Goal: Transaction & Acquisition: Purchase product/service

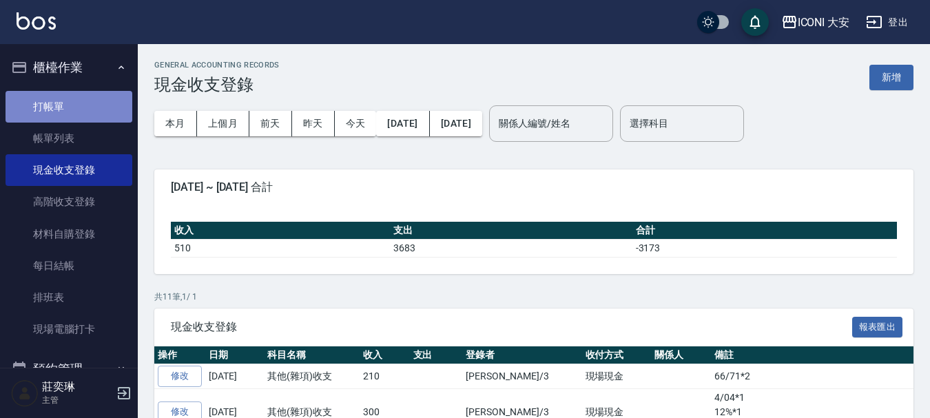
click at [96, 119] on link "打帳單" at bounding box center [69, 107] width 127 height 32
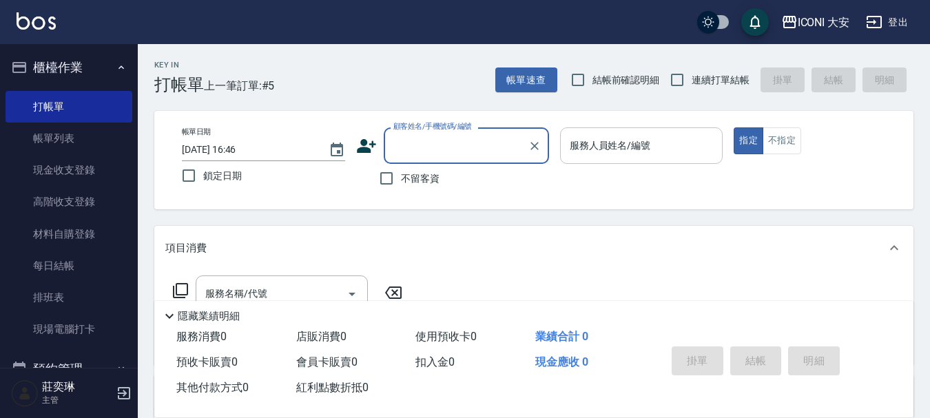
click at [635, 141] on div "服務人員姓名/編號 服務人員姓名/編號" at bounding box center [641, 145] width 163 height 37
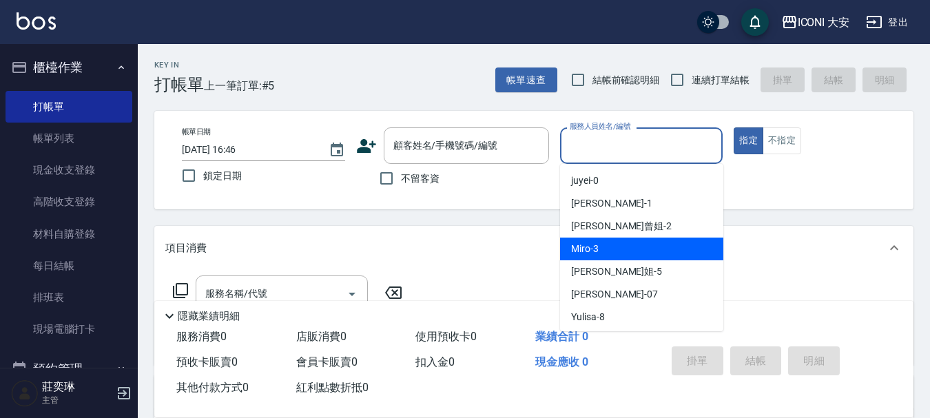
click at [583, 243] on span "Miro -3" at bounding box center [585, 249] width 28 height 14
type input "Miro-3"
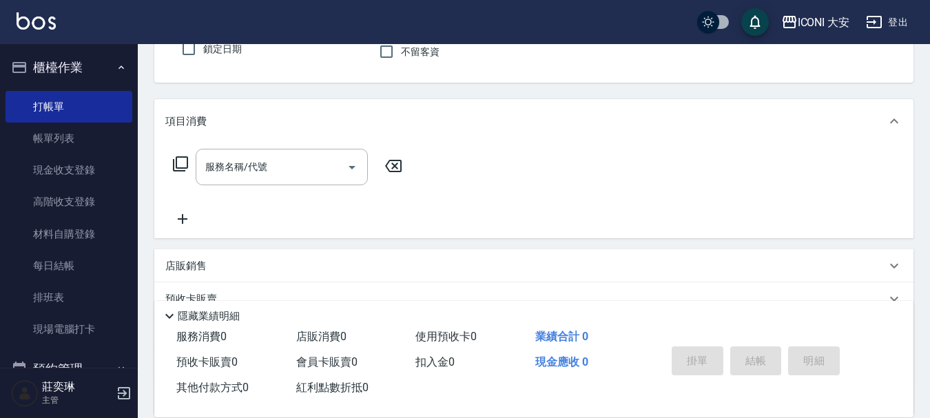
scroll to position [138, 0]
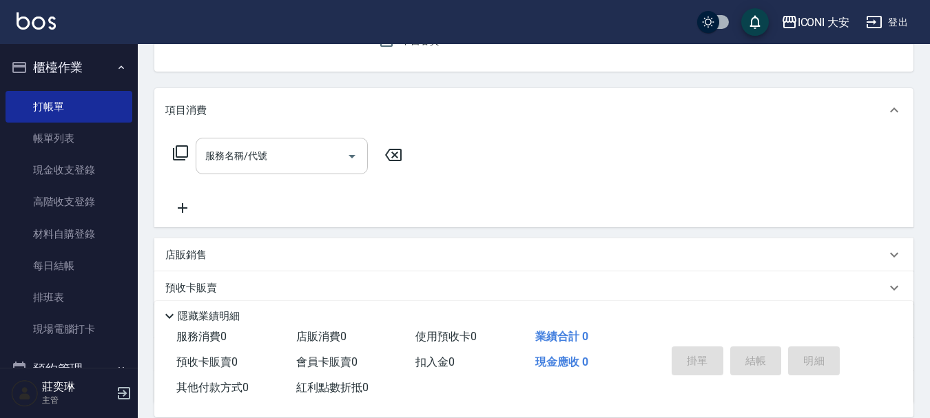
click at [215, 150] on div "服務名稱/代號 服務名稱/代號" at bounding box center [282, 156] width 172 height 37
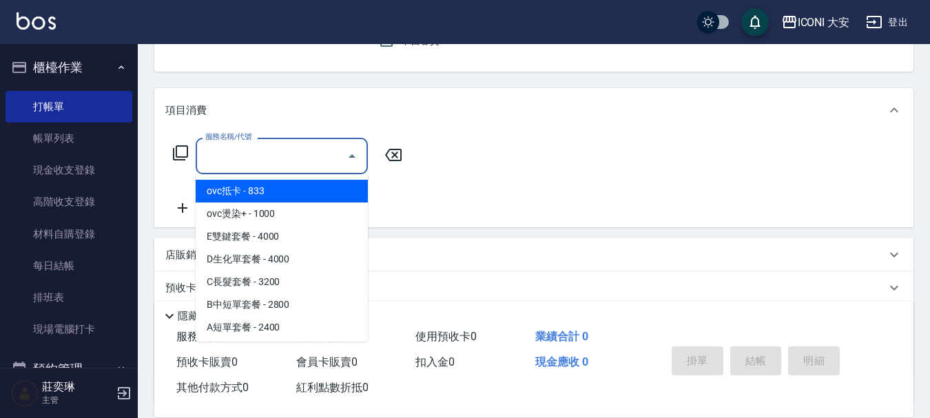
click at [179, 153] on icon at bounding box center [180, 153] width 17 height 17
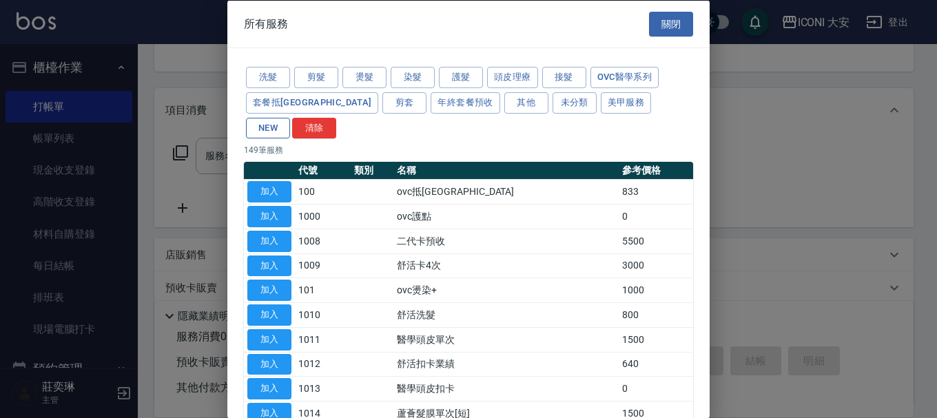
click at [290, 117] on button "NEW" at bounding box center [268, 127] width 44 height 21
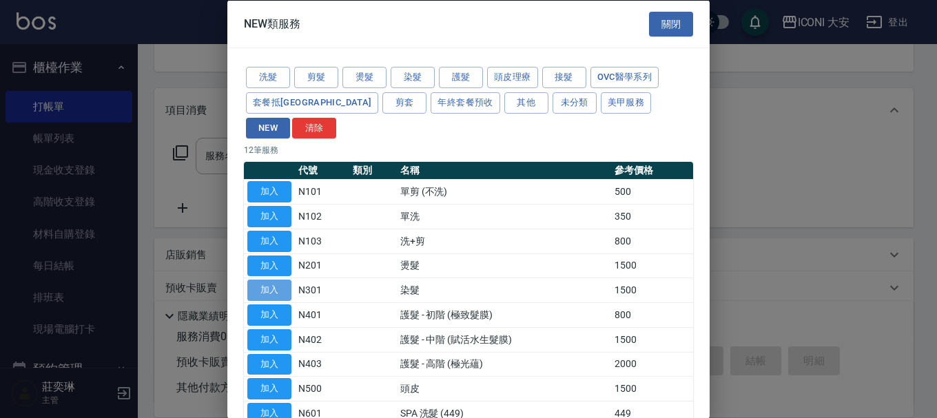
click at [269, 280] on button "加入" at bounding box center [269, 290] width 44 height 21
type input "染髮(N301)"
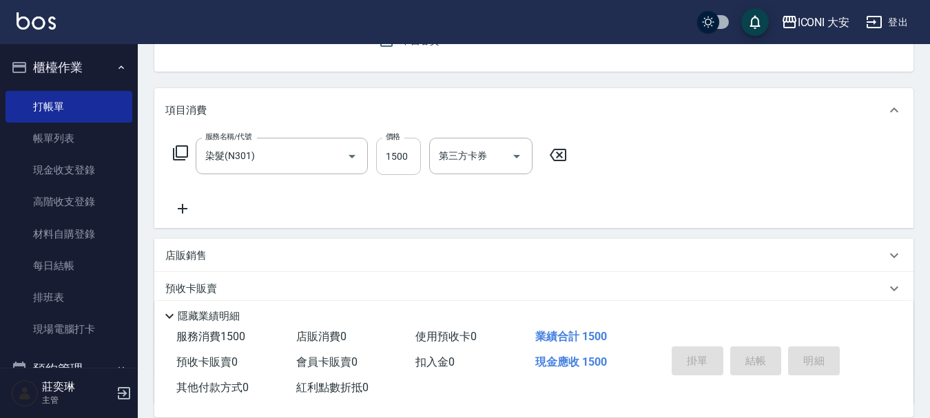
click at [408, 145] on input "1500" at bounding box center [398, 156] width 45 height 37
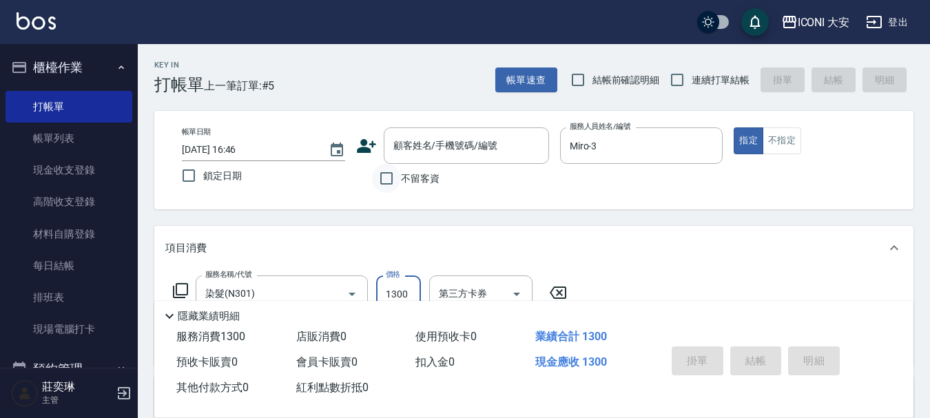
type input "1300"
click at [399, 176] on input "不留客資" at bounding box center [386, 178] width 29 height 29
checkbox input "true"
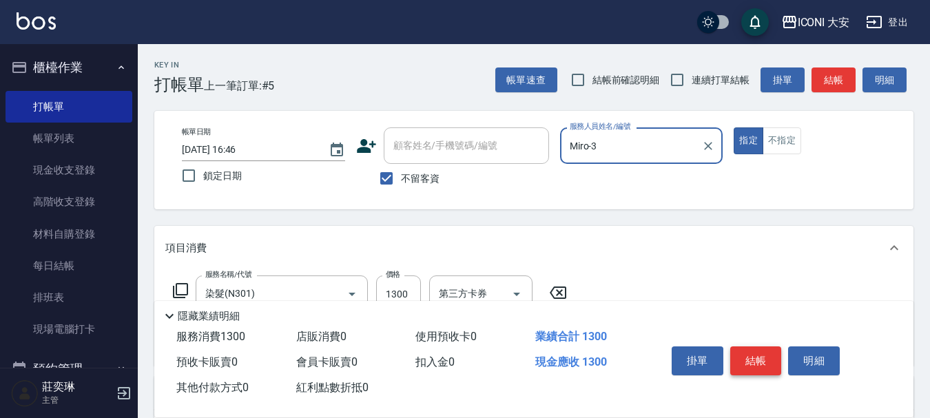
click at [775, 359] on button "結帳" at bounding box center [756, 361] width 52 height 29
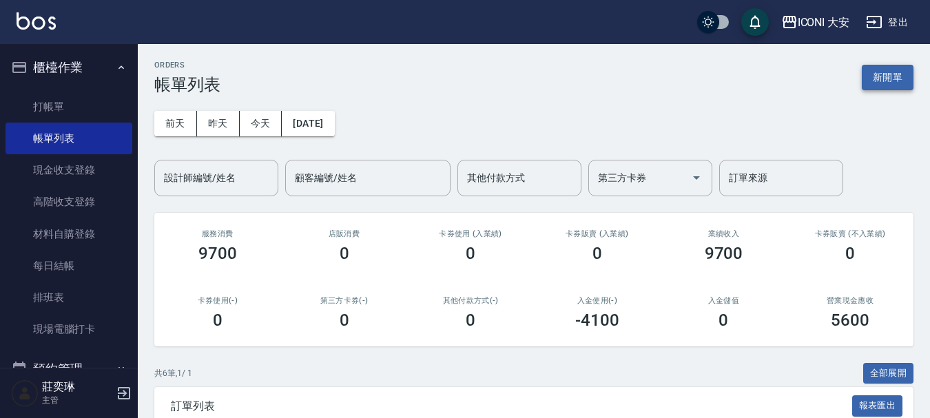
click at [879, 71] on button "新開單" at bounding box center [888, 77] width 52 height 25
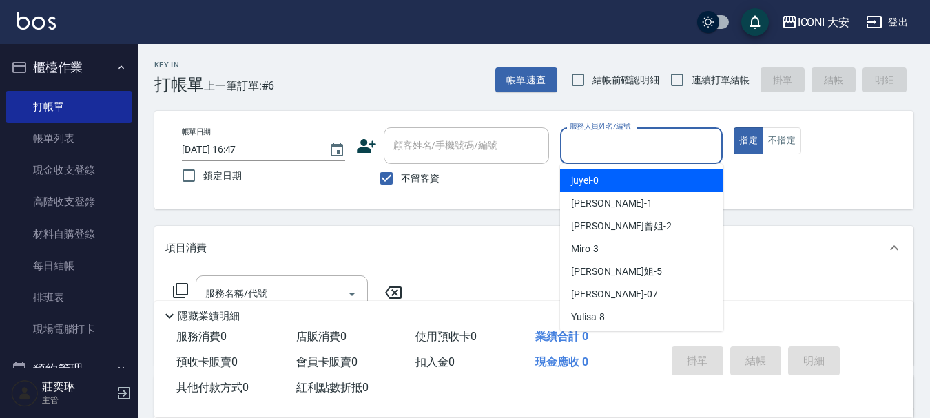
click at [604, 142] on input "服務人員姓名/編號" at bounding box center [641, 146] width 151 height 24
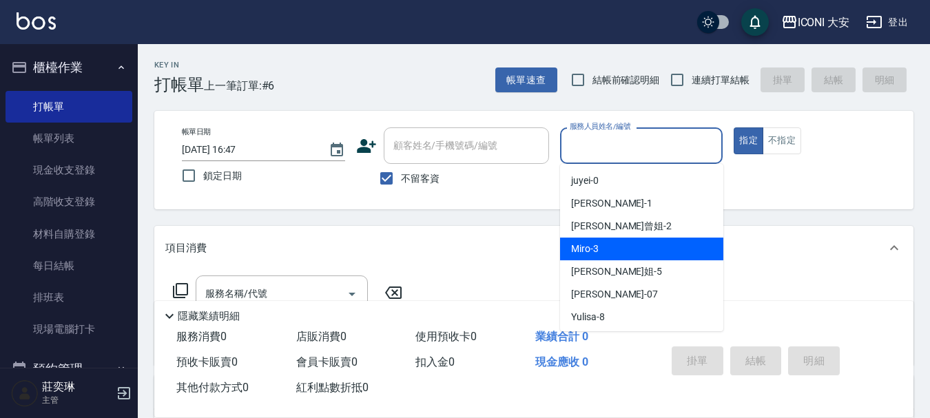
click at [612, 241] on div "Miro -3" at bounding box center [641, 249] width 163 height 23
type input "Miro-3"
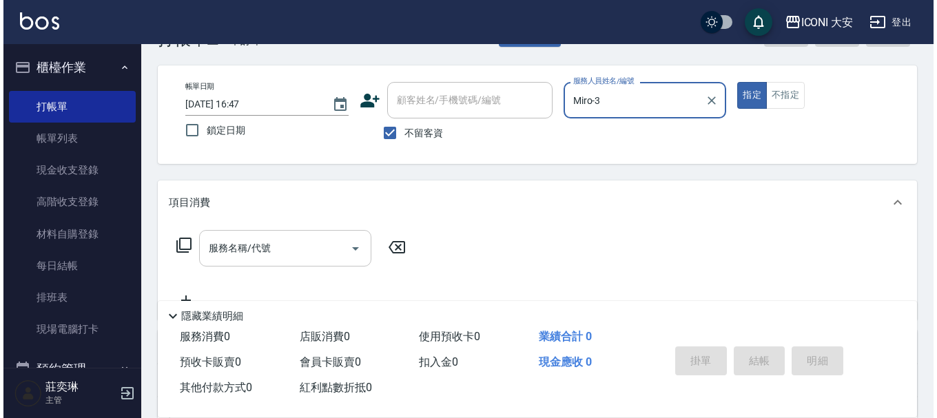
scroll to position [69, 0]
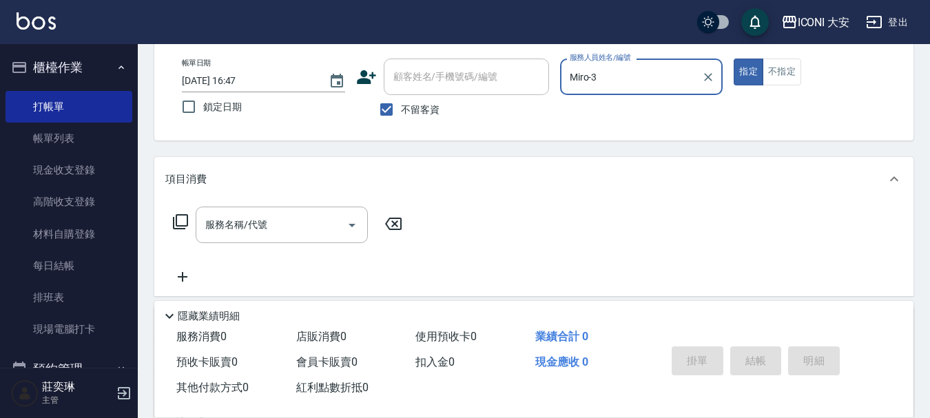
click at [177, 214] on icon at bounding box center [180, 222] width 17 height 17
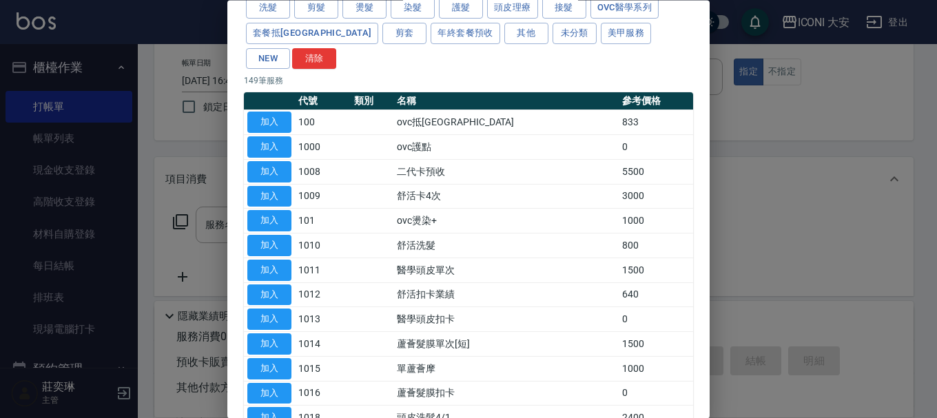
scroll to position [0, 0]
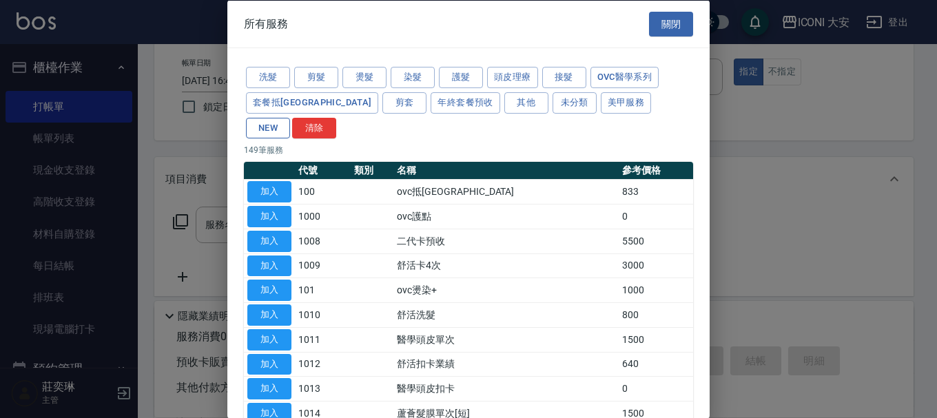
click at [290, 117] on button "NEW" at bounding box center [268, 127] width 44 height 21
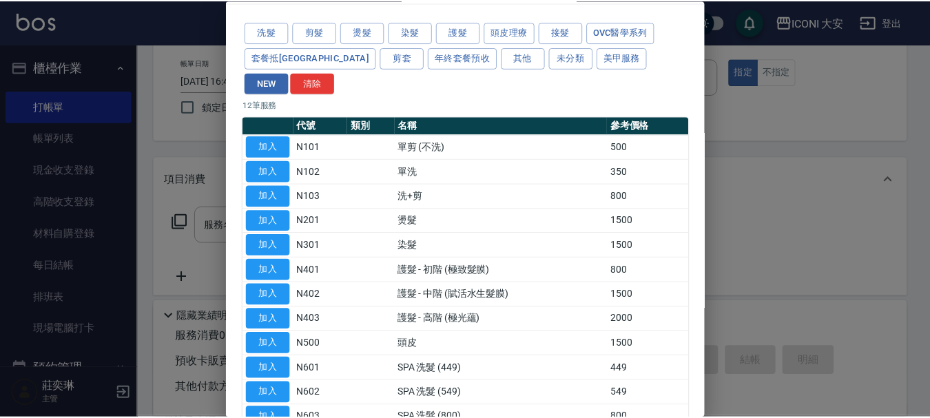
scroll to position [69, 0]
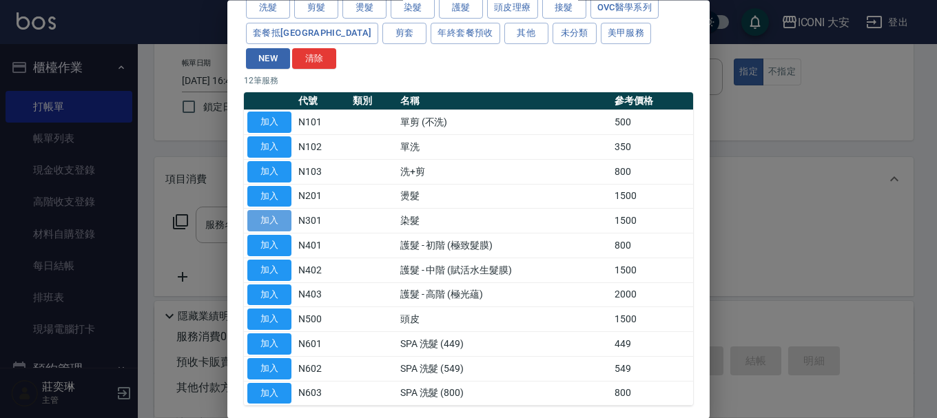
click at [276, 211] on button "加入" at bounding box center [269, 221] width 44 height 21
type input "染髮(N301)"
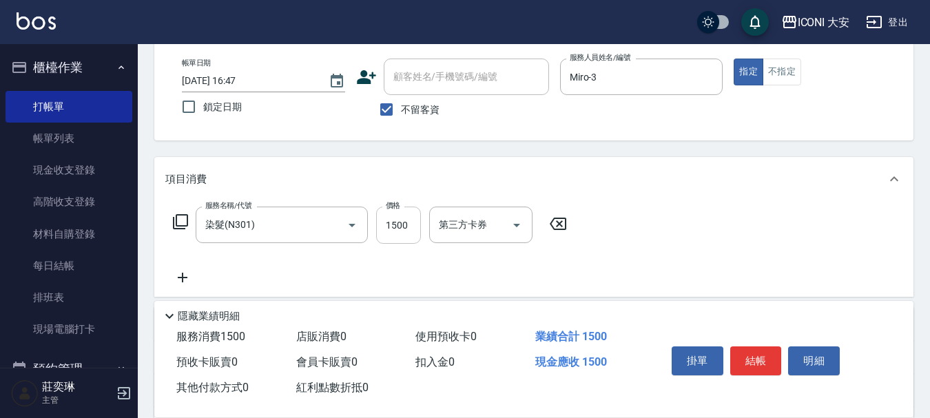
click at [393, 223] on input "1500" at bounding box center [398, 225] width 45 height 37
type input "2099"
click at [752, 363] on button "結帳" at bounding box center [756, 361] width 52 height 29
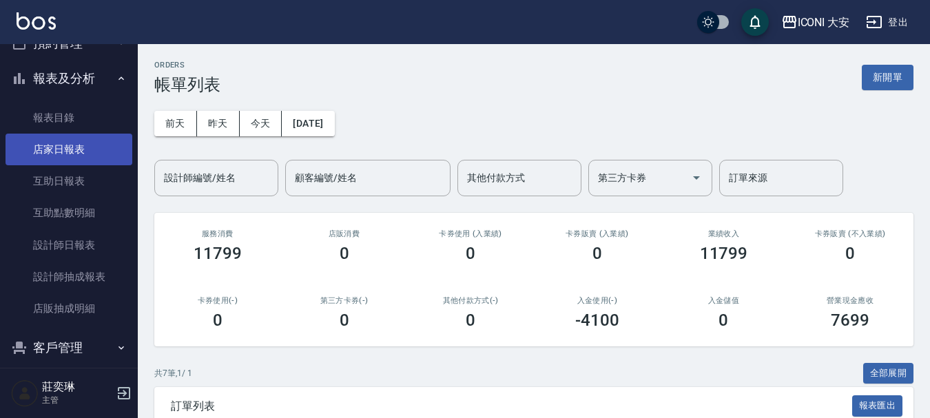
scroll to position [345, 0]
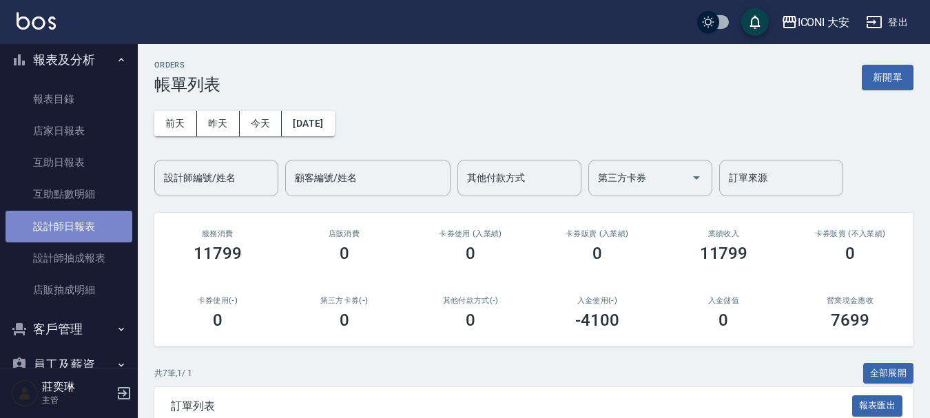
click at [82, 231] on link "設計師日報表" at bounding box center [69, 227] width 127 height 32
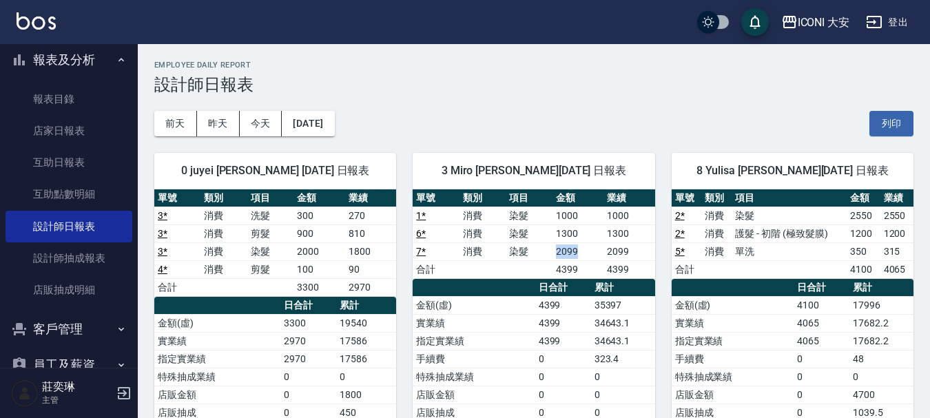
drag, startPoint x: 543, startPoint y: 250, endPoint x: 593, endPoint y: 253, distance: 50.4
click at [593, 253] on tr "7 * 消費 染髮 2099 2099" at bounding box center [534, 252] width 242 height 18
click at [593, 253] on td "2099" at bounding box center [578, 252] width 51 height 18
drag, startPoint x: 544, startPoint y: 240, endPoint x: 588, endPoint y: 252, distance: 45.8
click at [588, 252] on tbody "1 * 消費 染髮 1000 1000 6 * 消費 染髮 1300 1300 7 * 消費 染髮 2099 2099 合計 4399 4399" at bounding box center [534, 243] width 242 height 72
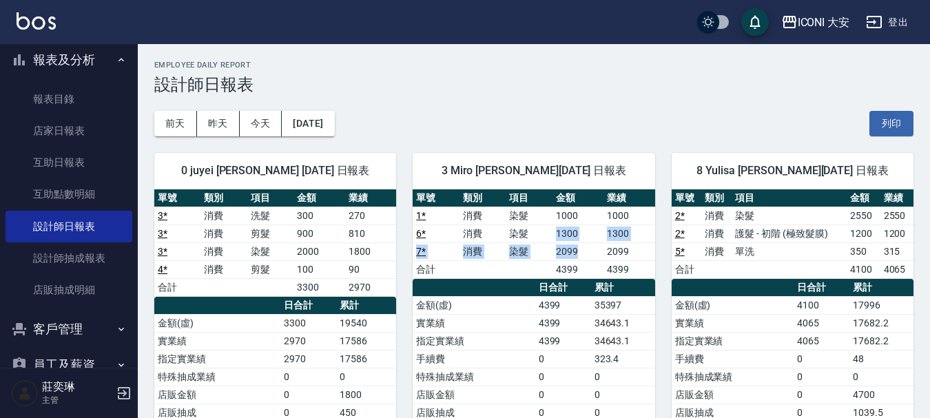
click at [588, 252] on td "2099" at bounding box center [578, 252] width 51 height 18
drag, startPoint x: 569, startPoint y: 235, endPoint x: 617, endPoint y: 236, distance: 48.9
click at [617, 236] on tr "6 * 消費 染髮 1300 1300" at bounding box center [534, 234] width 242 height 18
click at [617, 236] on td "1300" at bounding box center [629, 234] width 51 height 18
drag, startPoint x: 555, startPoint y: 248, endPoint x: 603, endPoint y: 257, distance: 49.1
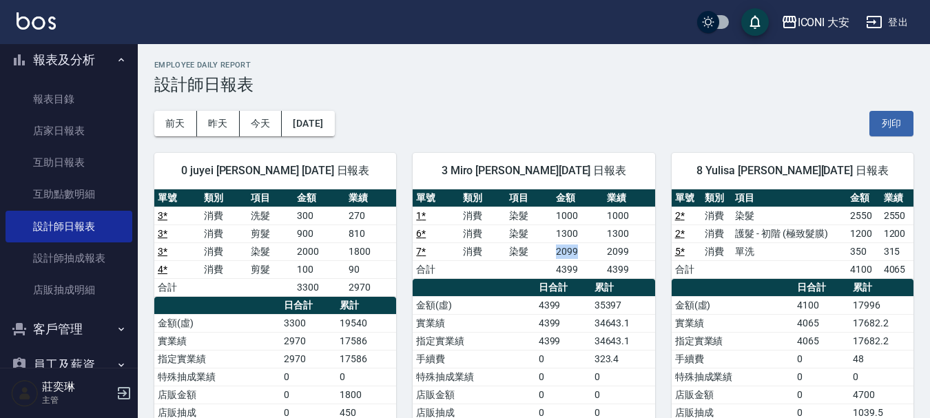
click at [603, 257] on td "2099" at bounding box center [578, 252] width 51 height 18
drag, startPoint x: 531, startPoint y: 265, endPoint x: 581, endPoint y: 273, distance: 50.3
click at [581, 273] on tr "合計 4399 4399" at bounding box center [534, 269] width 242 height 18
click at [580, 273] on td "4399" at bounding box center [578, 269] width 51 height 18
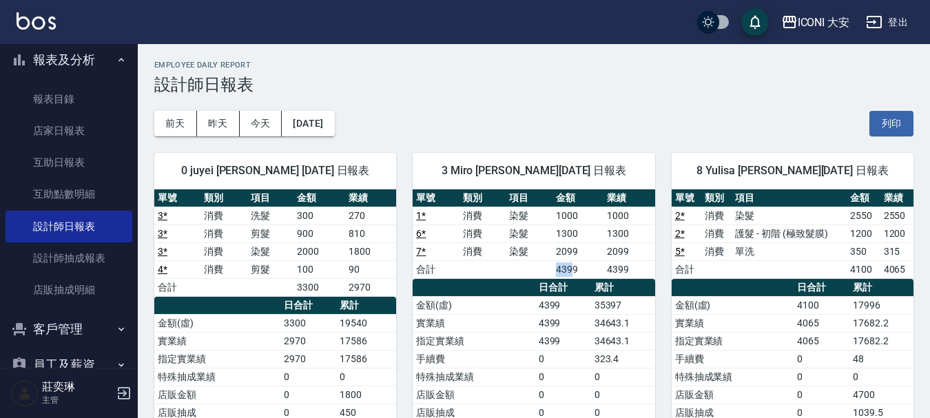
drag, startPoint x: 538, startPoint y: 273, endPoint x: 571, endPoint y: 273, distance: 33.1
click at [571, 273] on tr "合計 4399 4399" at bounding box center [534, 269] width 242 height 18
click at [571, 273] on td "4399" at bounding box center [578, 269] width 51 height 18
drag, startPoint x: 550, startPoint y: 265, endPoint x: 592, endPoint y: 272, distance: 42.5
click at [592, 272] on tr "合計 4399 4399" at bounding box center [534, 269] width 242 height 18
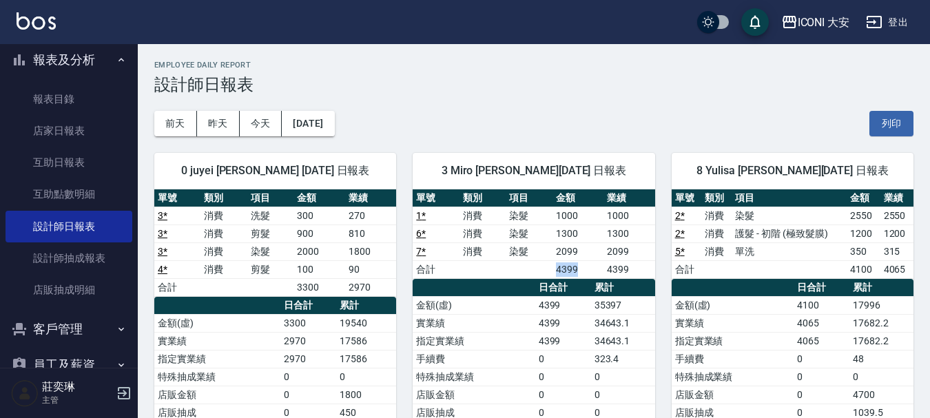
click at [592, 272] on td "4399" at bounding box center [578, 269] width 51 height 18
drag, startPoint x: 542, startPoint y: 274, endPoint x: 606, endPoint y: 284, distance: 64.1
click at [606, 284] on div "單號 類別 項目 金額 業績 1 * 消費 染髮 1000 1000 6 * 消費 染髮 1300 1300 7 * 消費 染髮 2099 2099 合計 4…" at bounding box center [534, 369] width 242 height 358
click at [606, 284] on th "累計" at bounding box center [623, 288] width 64 height 18
drag, startPoint x: 553, startPoint y: 270, endPoint x: 584, endPoint y: 270, distance: 31.0
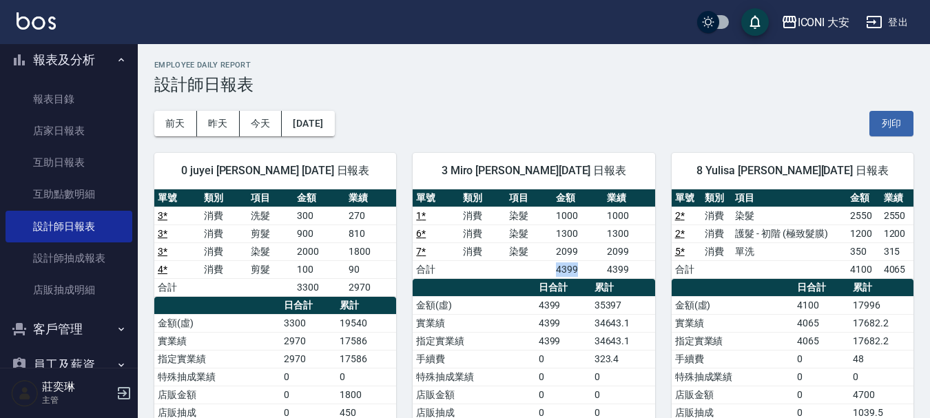
click at [584, 270] on td "4399" at bounding box center [578, 269] width 51 height 18
drag, startPoint x: 538, startPoint y: 269, endPoint x: 579, endPoint y: 269, distance: 40.7
click at [579, 269] on tr "合計 4399 4399" at bounding box center [534, 269] width 242 height 18
click at [579, 269] on td "4399" at bounding box center [578, 269] width 51 height 18
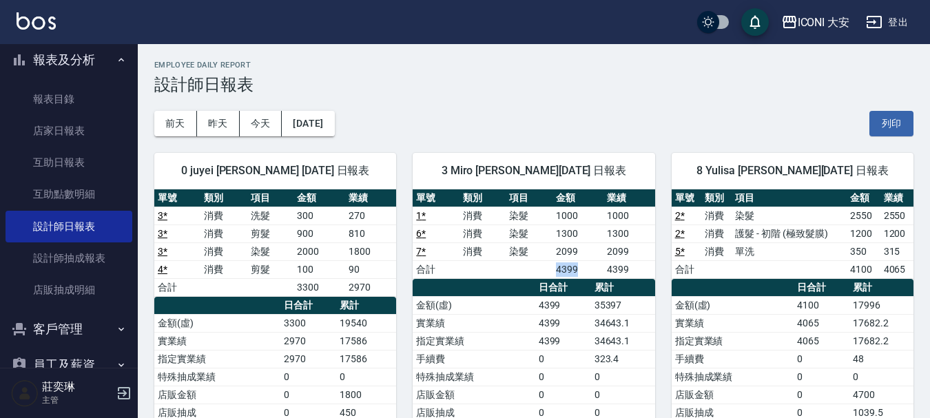
drag, startPoint x: 539, startPoint y: 267, endPoint x: 593, endPoint y: 273, distance: 54.8
click at [593, 273] on tr "合計 4399 4399" at bounding box center [534, 269] width 242 height 18
click at [593, 273] on td "4399" at bounding box center [578, 269] width 51 height 18
drag, startPoint x: 535, startPoint y: 274, endPoint x: 600, endPoint y: 273, distance: 64.1
click at [600, 273] on tr "合計 4399 4399" at bounding box center [534, 269] width 242 height 18
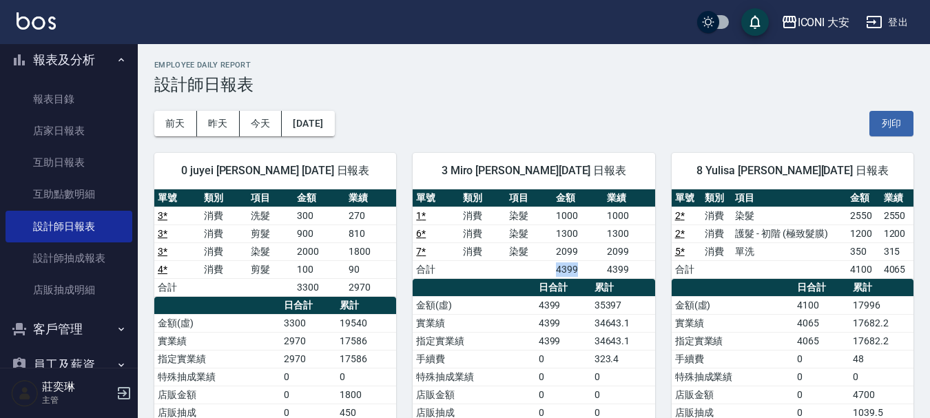
click at [600, 273] on td "4399" at bounding box center [578, 269] width 51 height 18
drag, startPoint x: 551, startPoint y: 269, endPoint x: 600, endPoint y: 274, distance: 49.8
click at [600, 274] on tr "合計 4399 4399" at bounding box center [534, 269] width 242 height 18
click at [600, 274] on td "4399" at bounding box center [578, 269] width 51 height 18
drag, startPoint x: 542, startPoint y: 273, endPoint x: 609, endPoint y: 277, distance: 67.7
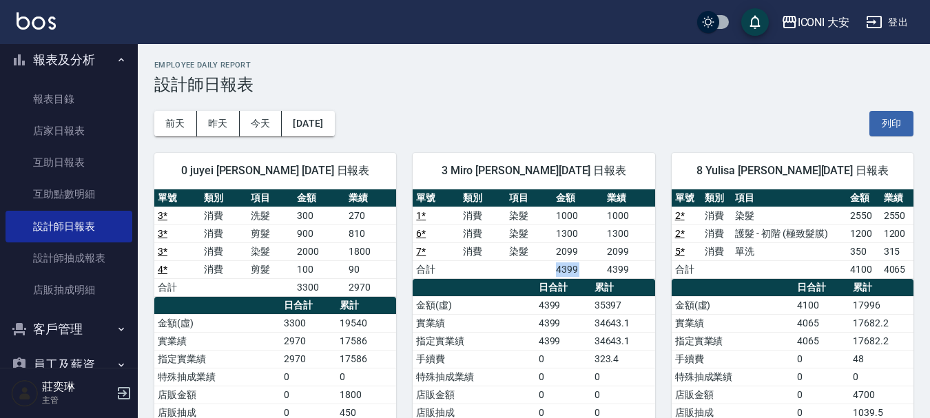
click at [609, 277] on tr "合計 4399 4399" at bounding box center [534, 269] width 242 height 18
click at [609, 277] on td "4399" at bounding box center [629, 269] width 51 height 18
drag, startPoint x: 541, startPoint y: 269, endPoint x: 602, endPoint y: 269, distance: 61.3
click at [602, 269] on tr "合計 4399 4399" at bounding box center [534, 269] width 242 height 18
click at [602, 269] on td "4399" at bounding box center [578, 269] width 51 height 18
